Goal: Find specific page/section: Find specific page/section

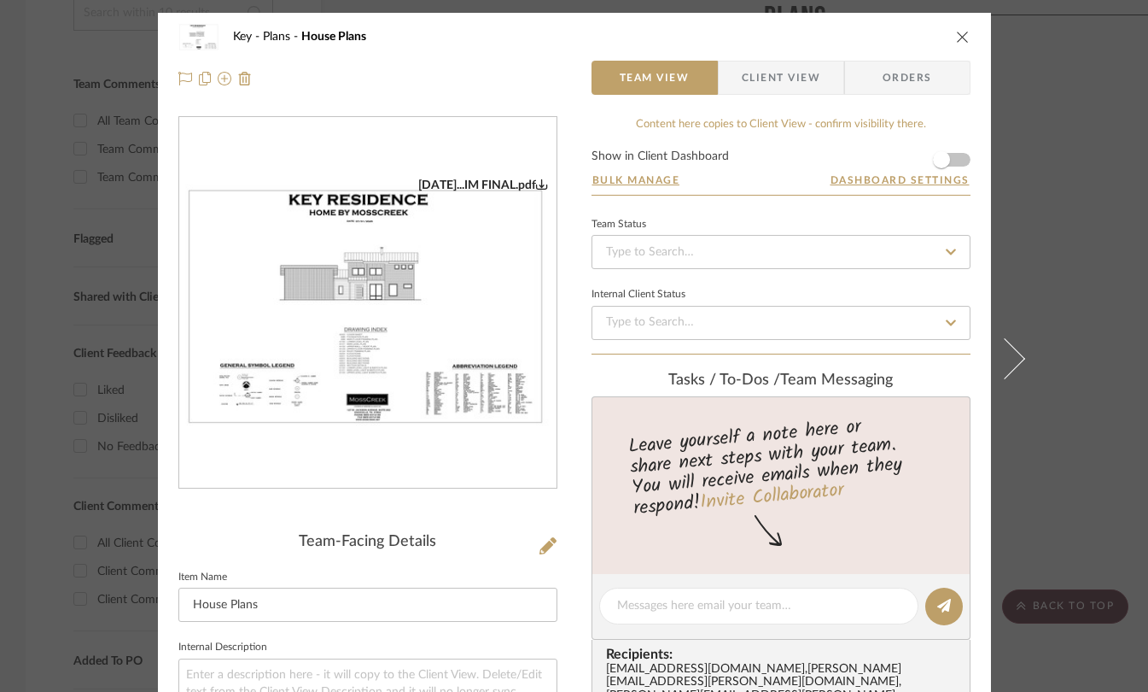
click at [956, 40] on icon "close" at bounding box center [963, 37] width 14 height 14
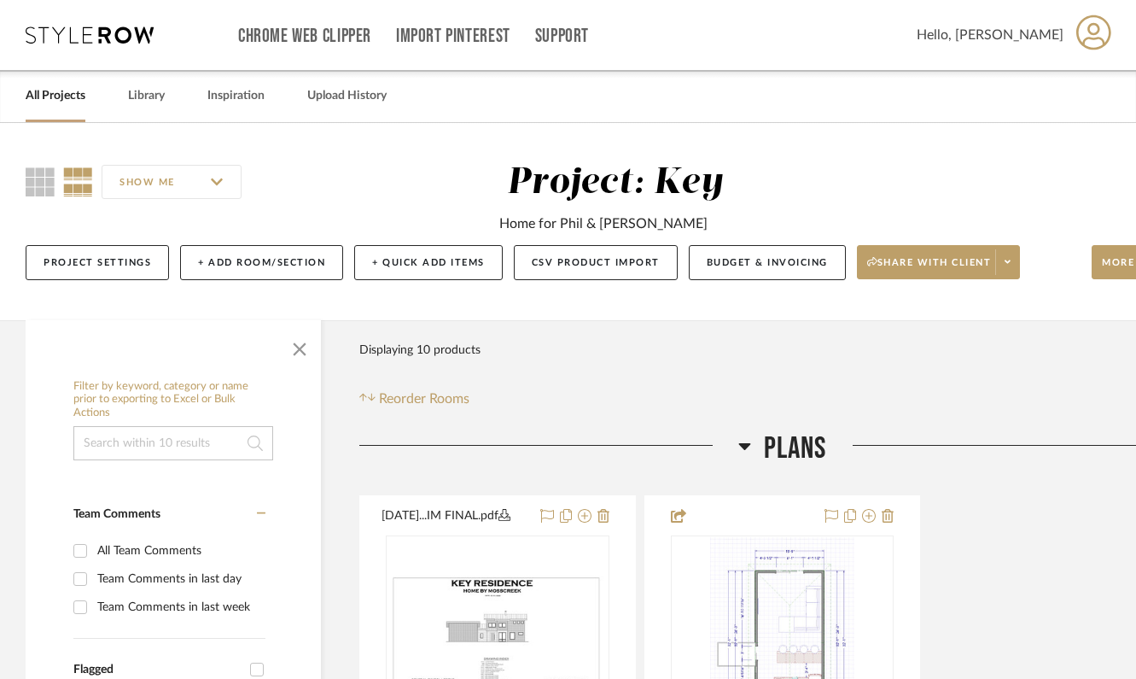
click at [108, 28] on icon at bounding box center [90, 34] width 128 height 17
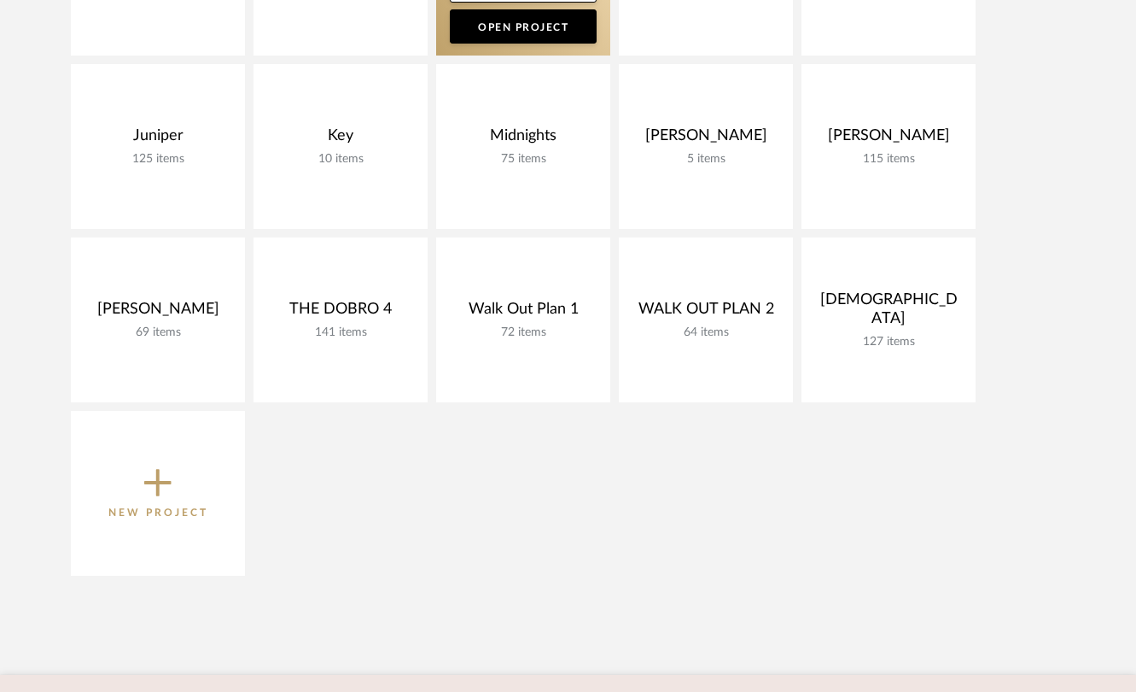
scroll to position [460, 0]
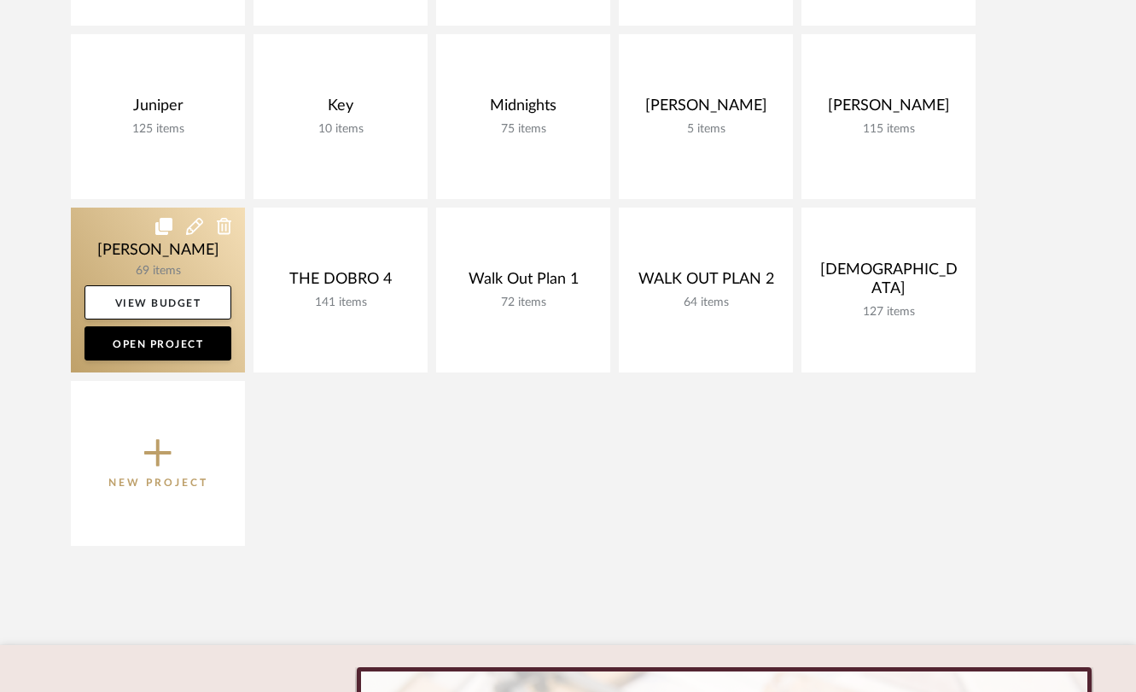
click at [163, 266] on link at bounding box center [158, 289] width 174 height 165
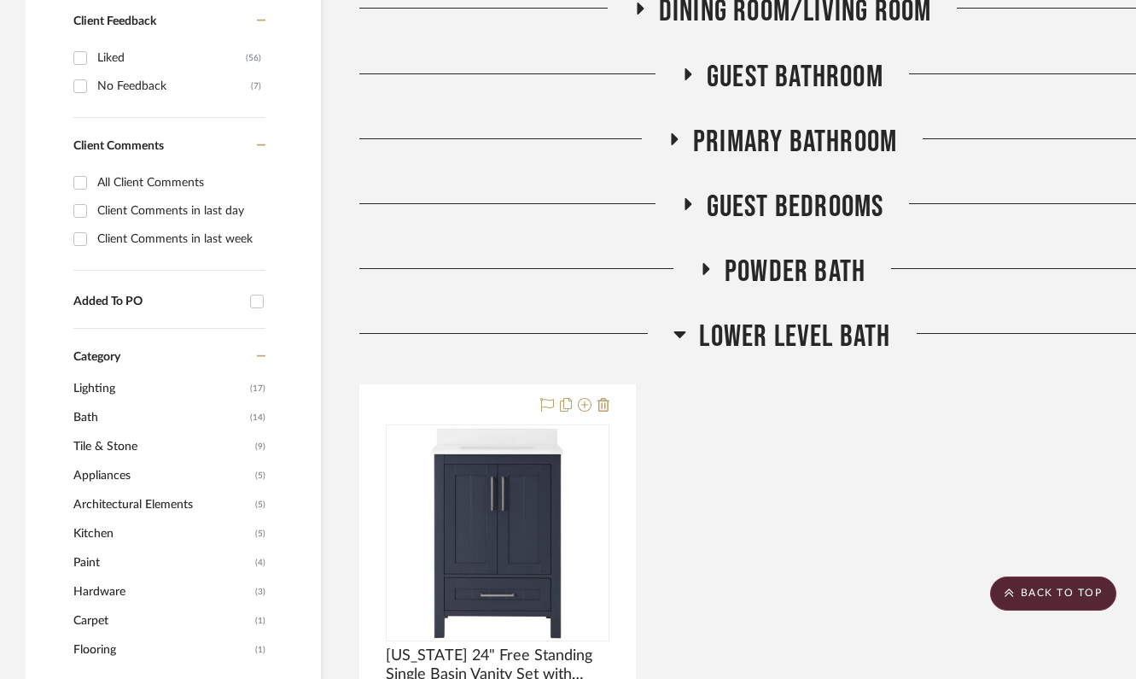
scroll to position [817, 0]
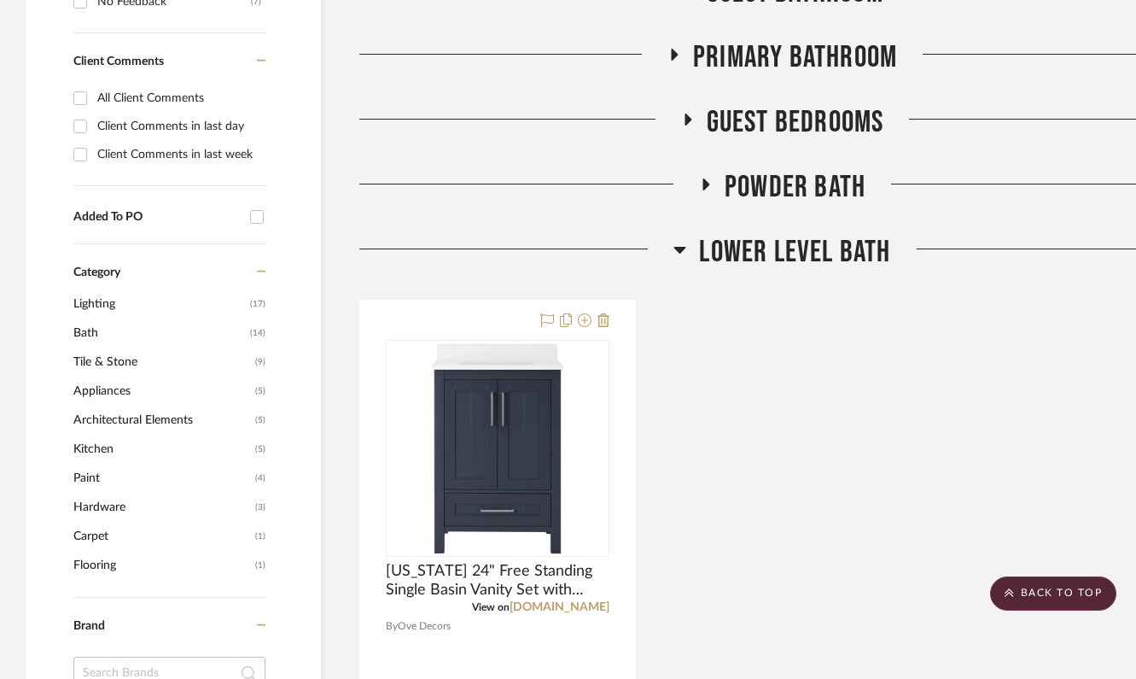
click at [680, 253] on icon at bounding box center [680, 249] width 13 height 20
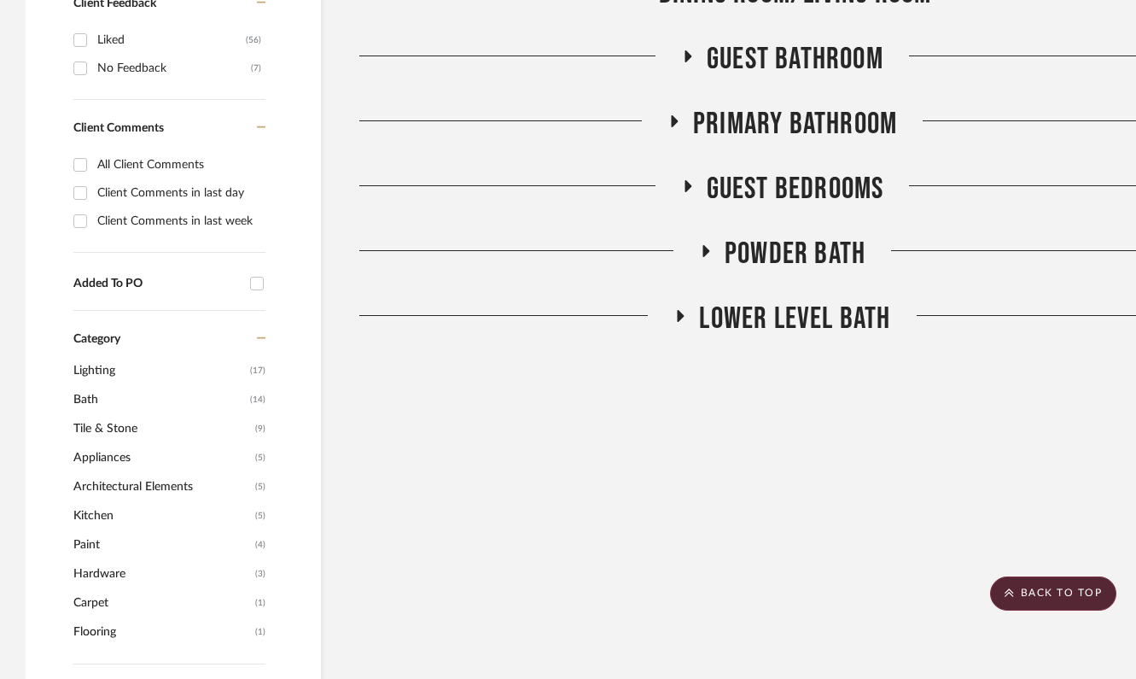
scroll to position [690, 0]
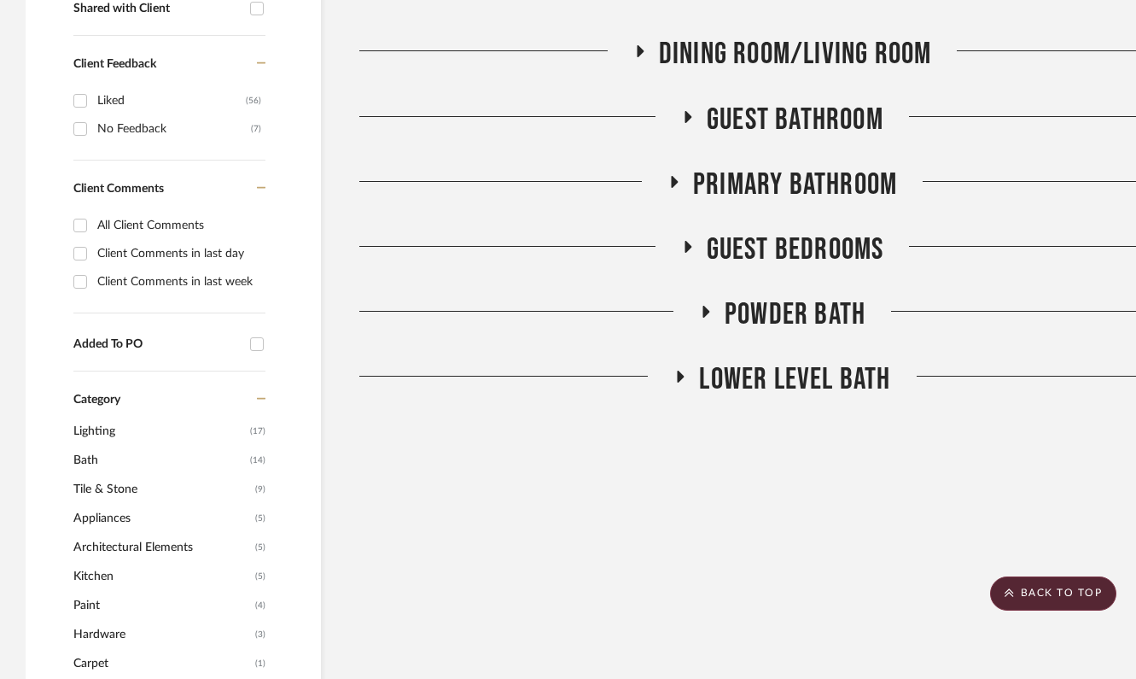
click at [686, 116] on icon at bounding box center [689, 117] width 7 height 12
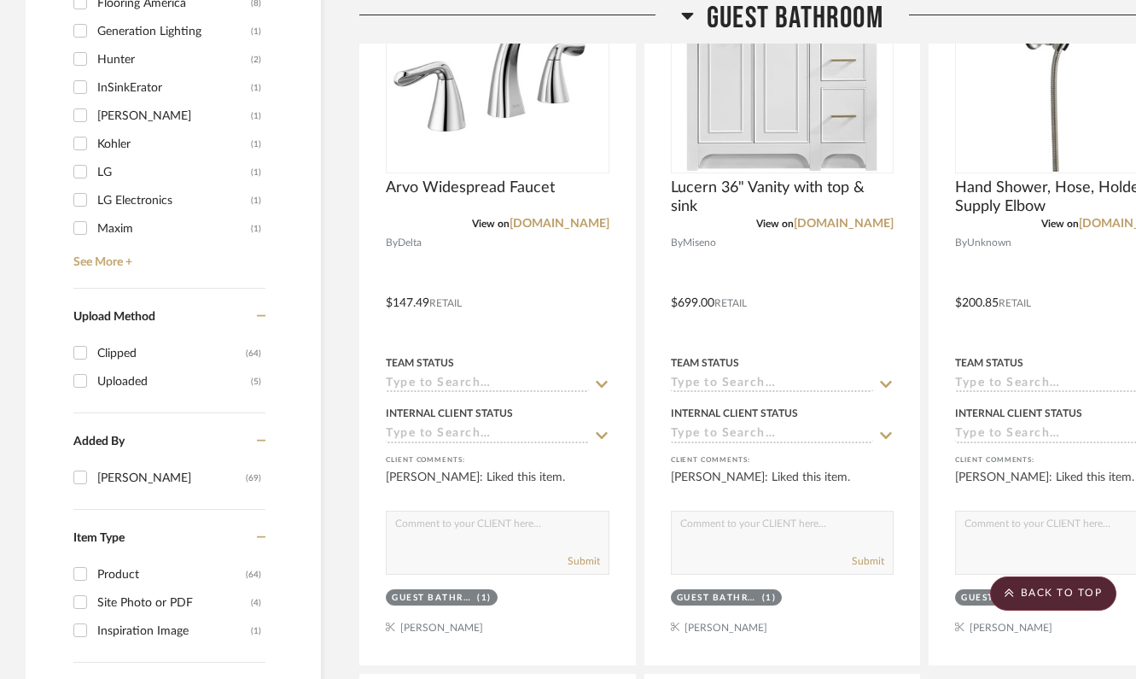
scroll to position [1556, 0]
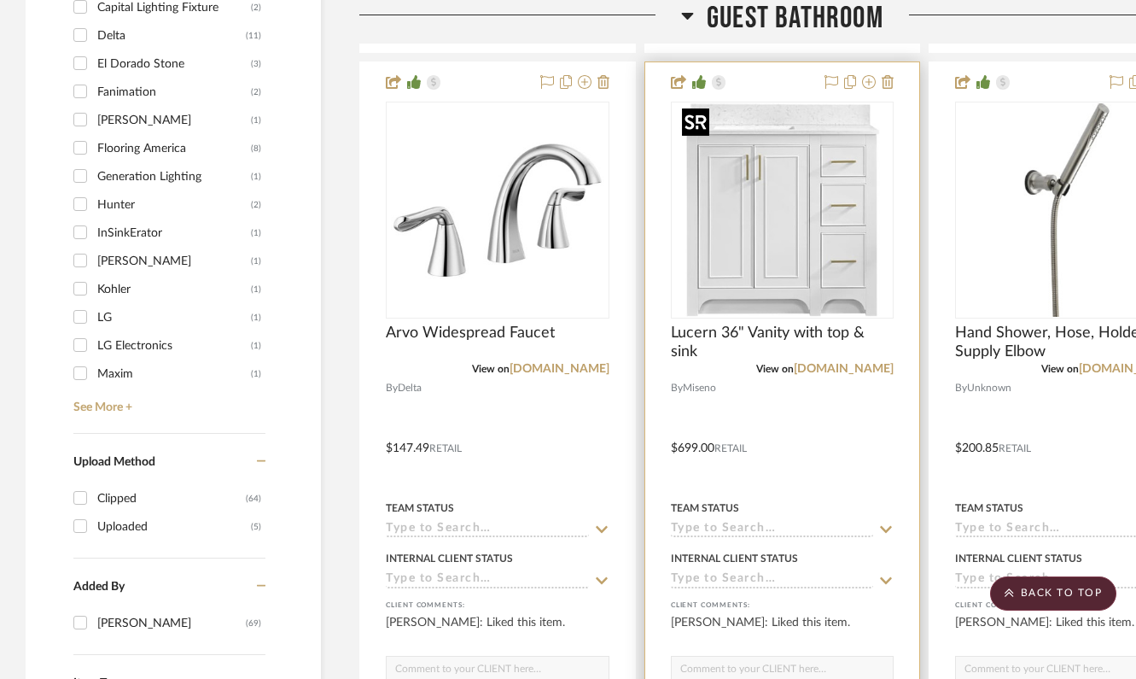
click at [768, 270] on img "0" at bounding box center [781, 209] width 213 height 213
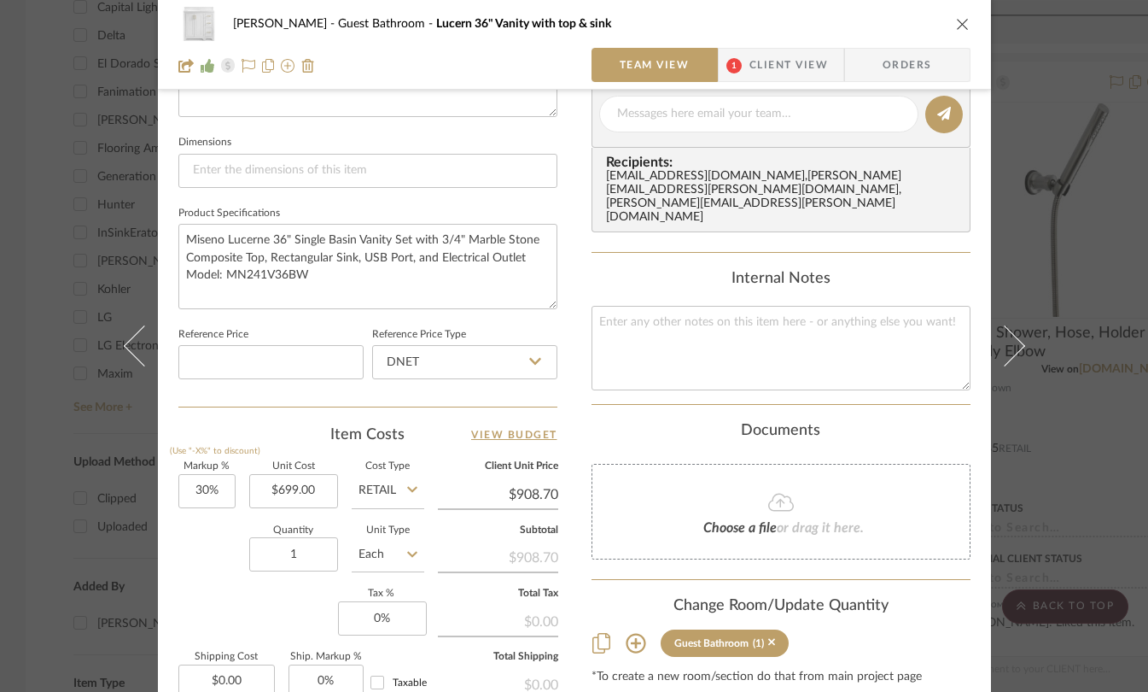
scroll to position [0, 0]
